Goal: Task Accomplishment & Management: Complete application form

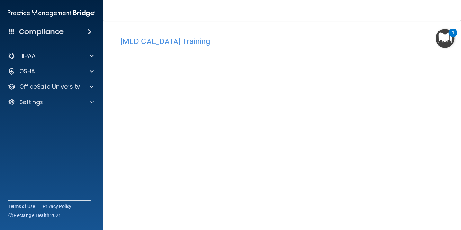
click at [29, 62] on div "HIPAA Documents and Policies Report an Incident Business Associates Emergency P…" at bounding box center [51, 80] width 103 height 67
click at [29, 56] on p "HIPAA" at bounding box center [27, 56] width 16 height 8
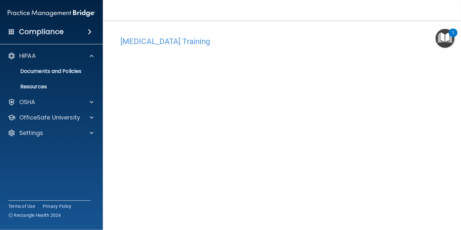
click at [44, 79] on ul "Documents and Policies Report an Incident Business Associates Emergency Plannin…" at bounding box center [52, 77] width 116 height 31
click at [46, 74] on p "Documents and Policies" at bounding box center [48, 71] width 88 height 6
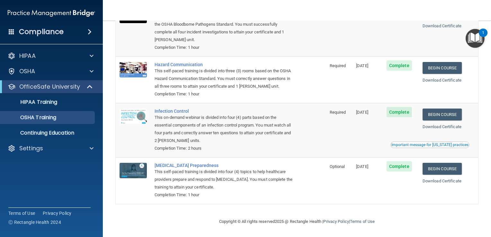
scroll to position [71, 0]
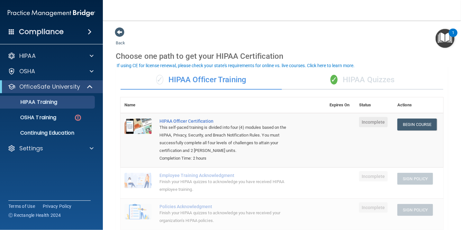
click at [232, 67] on div "If using CE for license renewal, please check your state's requirements for onl…" at bounding box center [236, 65] width 238 height 5
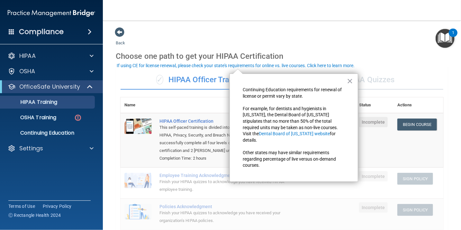
click at [161, 70] on div "✓ HIPAA Officer Training" at bounding box center [201, 79] width 161 height 19
click at [157, 83] on span "✓" at bounding box center [159, 80] width 7 height 10
click at [408, 71] on div "✓ HIPAA Quizzes" at bounding box center [362, 79] width 161 height 19
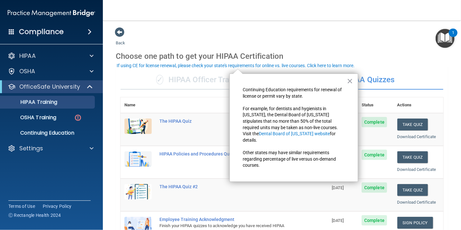
click at [349, 85] on button "×" at bounding box center [350, 81] width 6 height 10
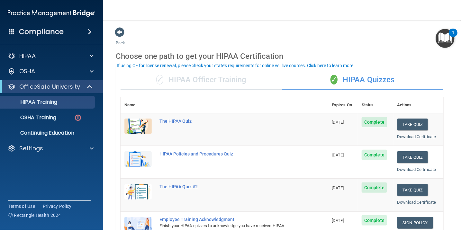
click at [233, 73] on div "✓ HIPAA Officer Training" at bounding box center [201, 79] width 161 height 19
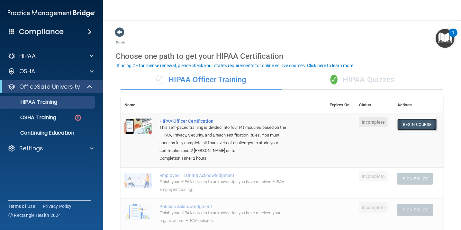
click at [412, 128] on link "Begin Course" at bounding box center [416, 125] width 39 height 12
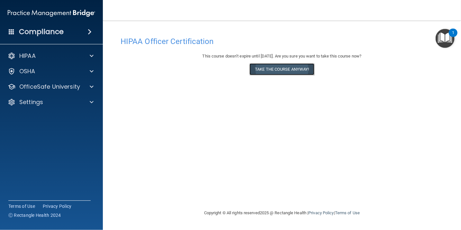
click at [268, 69] on button "Take the course anyway!" at bounding box center [282, 69] width 65 height 12
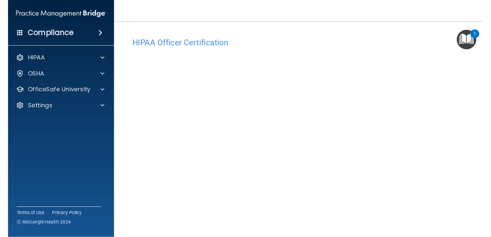
scroll to position [6, 0]
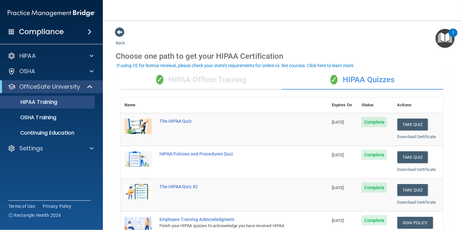
click at [208, 87] on div "✓ HIPAA Officer Training" at bounding box center [201, 79] width 161 height 19
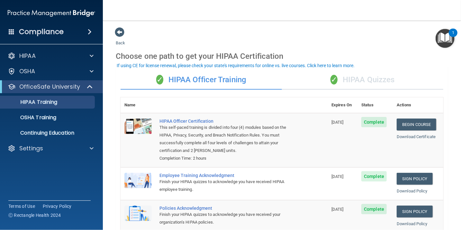
click at [369, 77] on div "✓ HIPAA Quizzes" at bounding box center [362, 79] width 161 height 19
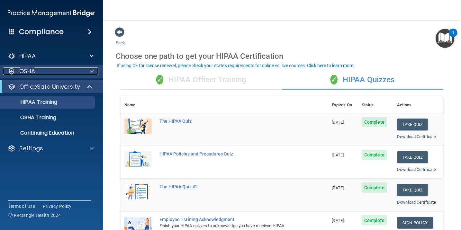
click at [47, 69] on div "OSHA" at bounding box center [43, 72] width 80 height 8
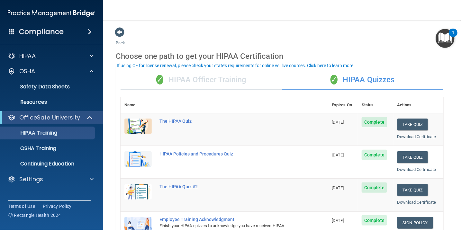
click at [50, 64] on div "HIPAA Documents and Policies Report an Incident Business Associates Emergency P…" at bounding box center [51, 119] width 103 height 144
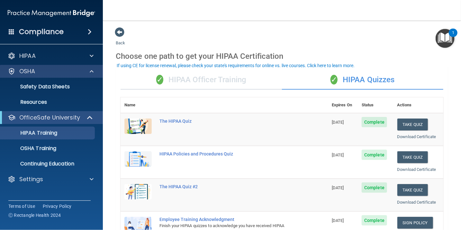
drag, startPoint x: 51, startPoint y: 65, endPoint x: 54, endPoint y: 69, distance: 4.6
click at [51, 65] on div "OSHA" at bounding box center [51, 71] width 103 height 13
click at [86, 71] on div at bounding box center [91, 72] width 16 height 8
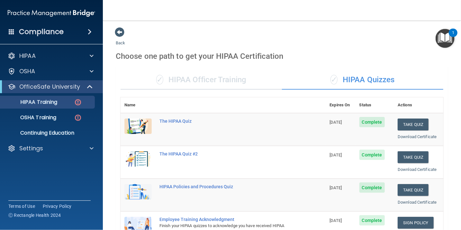
scroll to position [77, 0]
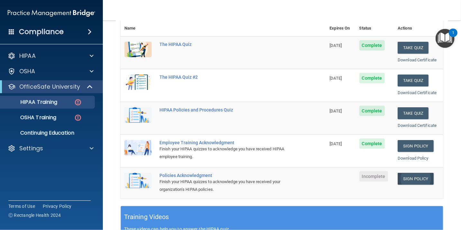
click at [405, 180] on link "Sign Policy" at bounding box center [416, 179] width 36 height 12
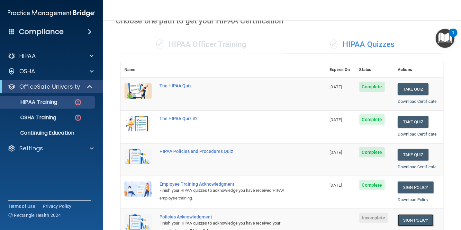
scroll to position [0, 0]
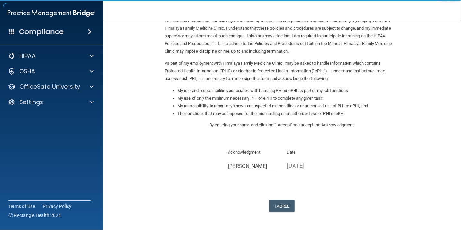
scroll to position [64, 0]
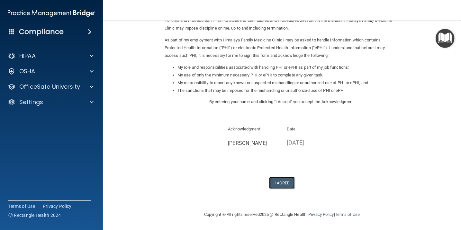
click at [282, 187] on button "I Agree" at bounding box center [282, 183] width 26 height 12
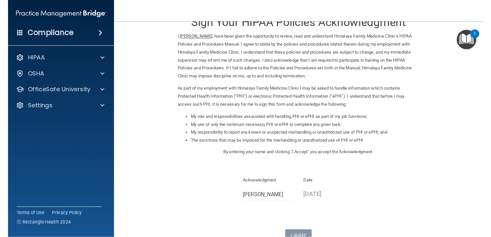
scroll to position [0, 0]
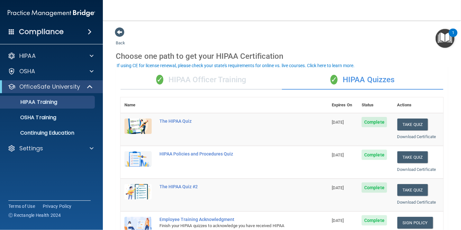
click at [228, 73] on div "✓ HIPAA Officer Training" at bounding box center [201, 79] width 161 height 19
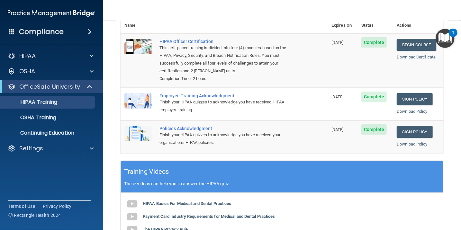
scroll to position [96, 0]
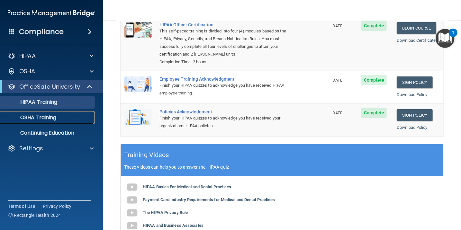
click at [27, 122] on link "OSHA Training" at bounding box center [44, 117] width 101 height 13
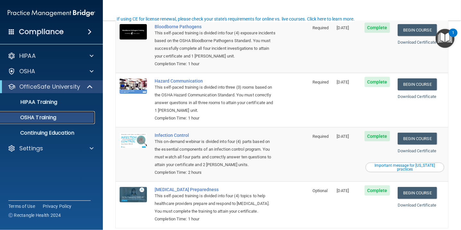
scroll to position [86, 0]
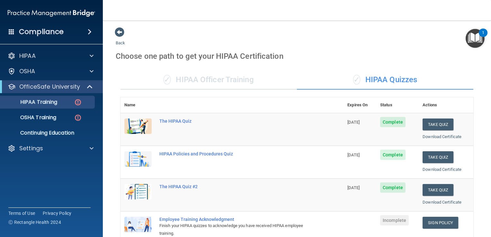
scroll to position [146, 0]
